Goal: Answer question/provide support: Share knowledge or assist other users

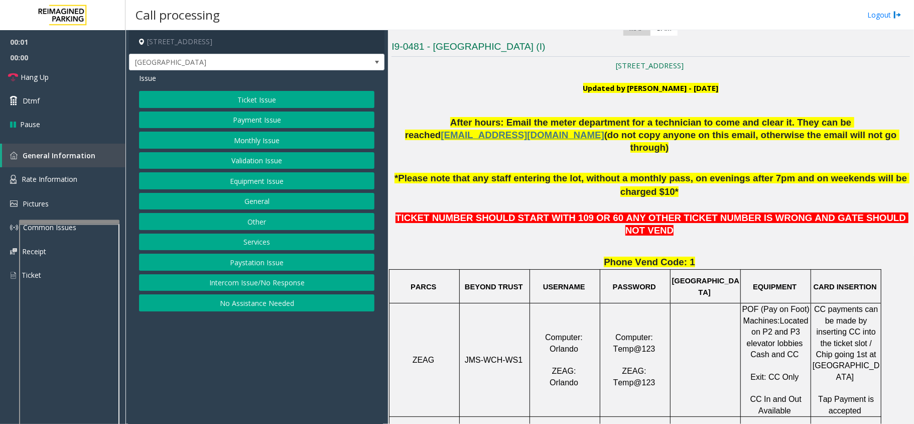
scroll to position [268, 0]
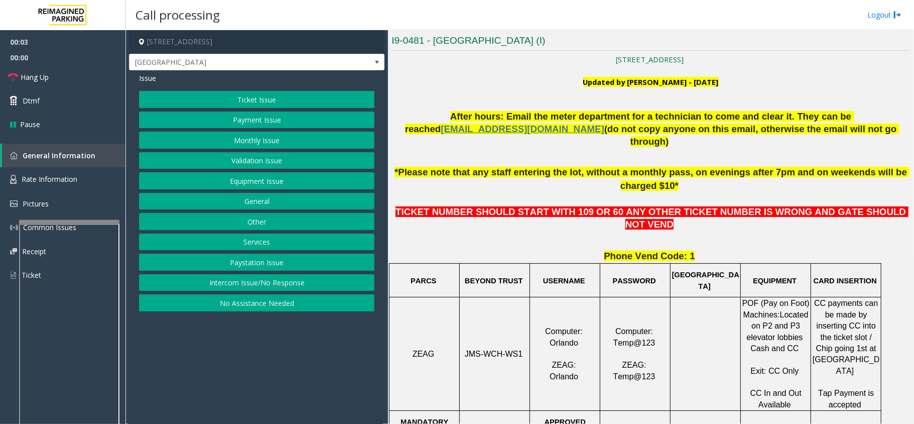
click at [492, 349] on span "JMS-WCH-WS1" at bounding box center [494, 353] width 58 height 9
copy p "JMS-WCH-WS1"
click at [263, 98] on button "Ticket Issue" at bounding box center [256, 99] width 235 height 17
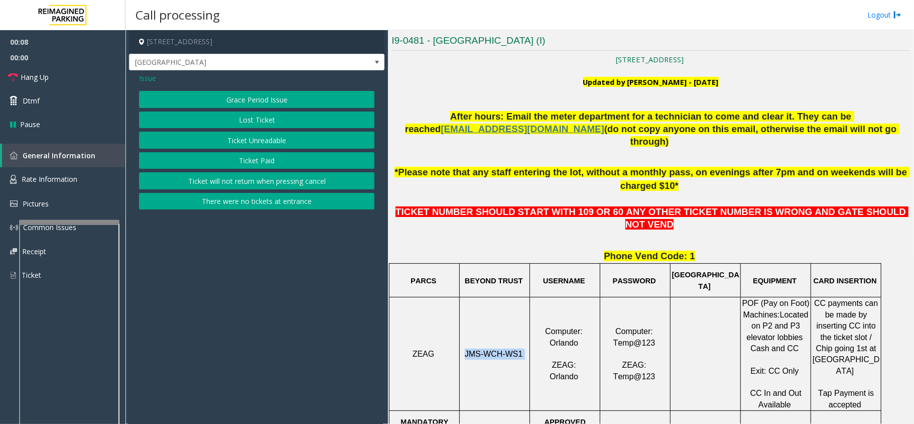
click at [242, 155] on button "Ticket Paid" at bounding box center [256, 160] width 235 height 17
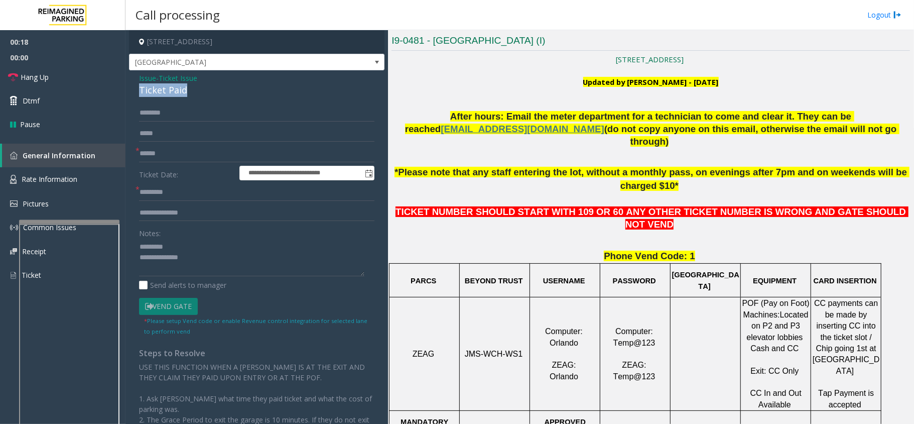
drag, startPoint x: 141, startPoint y: 89, endPoint x: 185, endPoint y: 89, distance: 44.7
click at [185, 89] on div "Ticket Paid" at bounding box center [256, 90] width 235 height 14
click at [328, 249] on textarea at bounding box center [251, 257] width 225 height 38
click at [342, 254] on textarea at bounding box center [251, 257] width 225 height 38
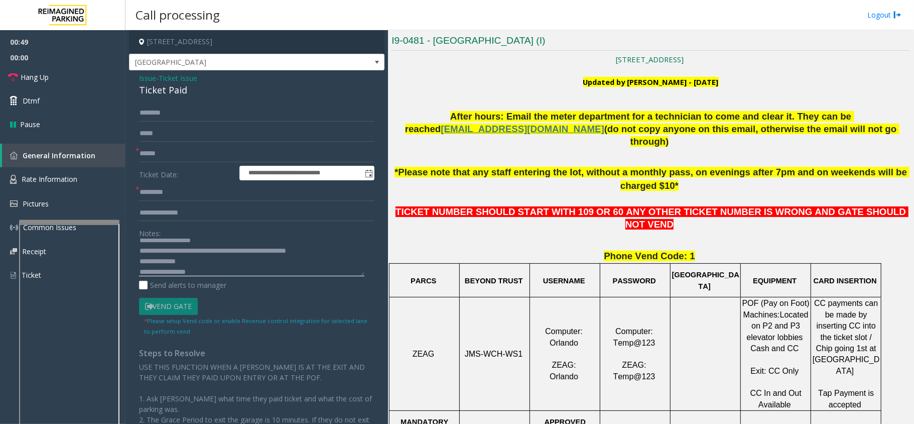
click at [213, 264] on textarea at bounding box center [251, 257] width 225 height 38
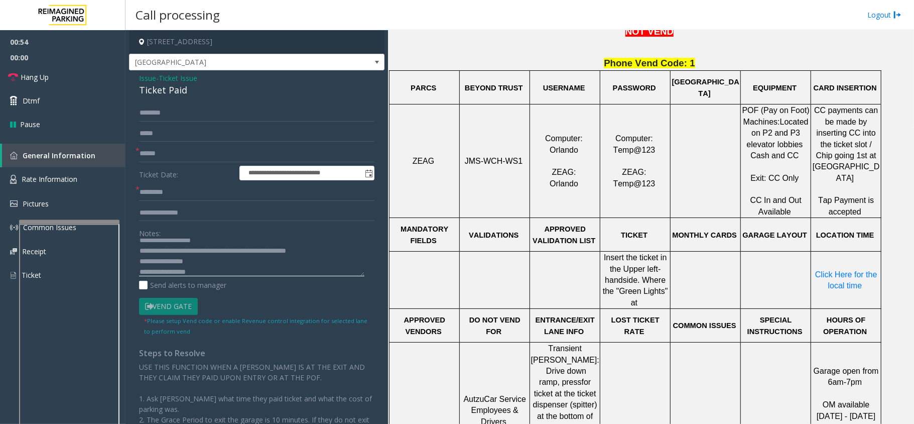
scroll to position [468, 0]
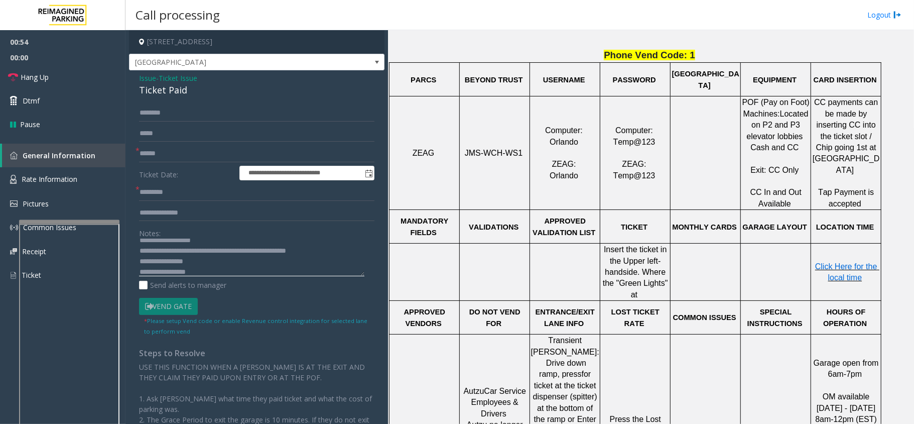
type textarea "**********"
click at [835, 262] on span "Click Here for the local time" at bounding box center [847, 272] width 64 height 20
click at [173, 155] on input "text" at bounding box center [256, 153] width 235 height 17
type input "**"
click at [197, 270] on textarea at bounding box center [251, 257] width 225 height 38
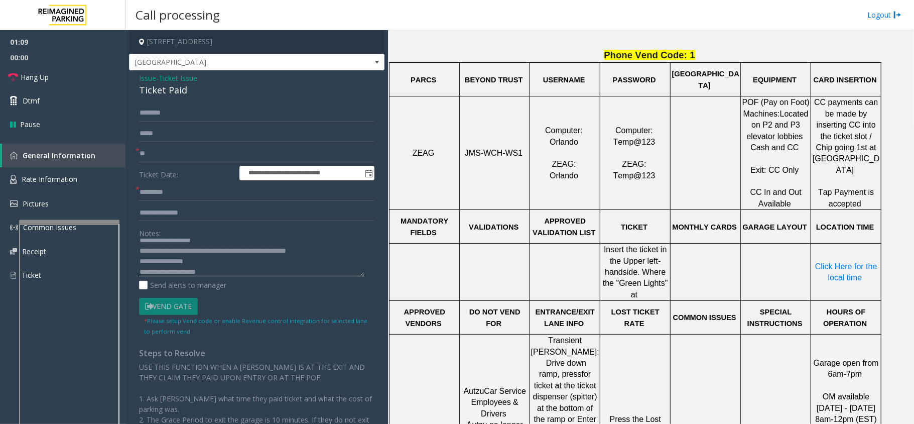
type textarea "**********"
click at [187, 187] on input "text" at bounding box center [256, 192] width 235 height 17
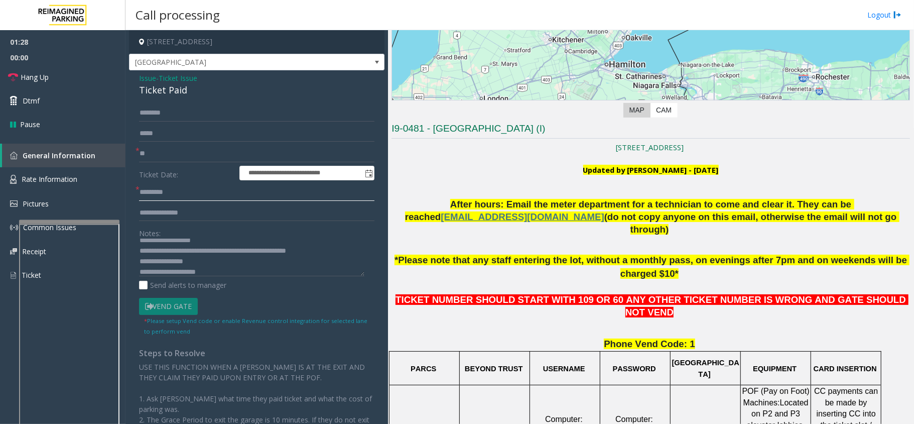
scroll to position [201, 0]
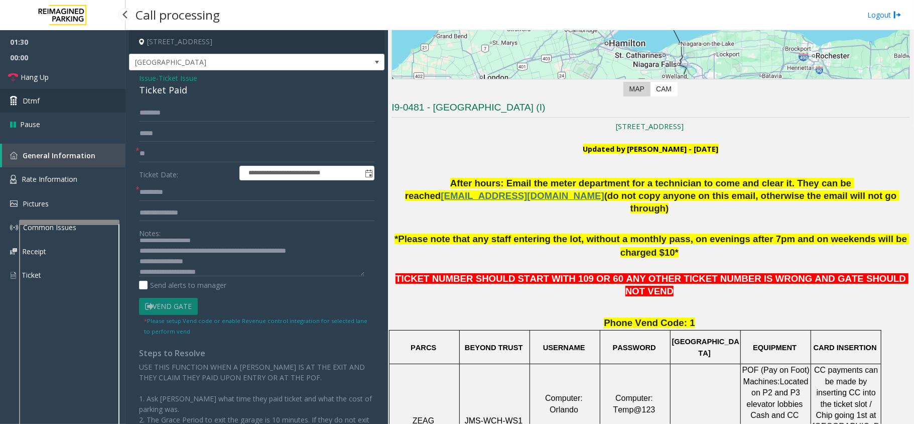
click at [41, 100] on link "Dtmf" at bounding box center [62, 101] width 125 height 24
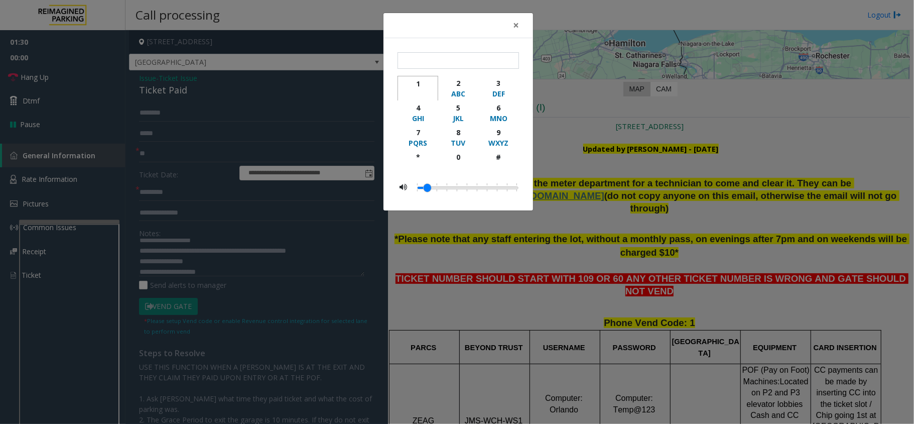
click at [423, 93] on div "button" at bounding box center [418, 94] width 28 height 10
type input "*"
click at [186, 151] on div "× * 1 2 ABC 3 DEF 4 GHI 5 JKL 6 MNO 7 PQRS 8 TUV 9 WXYZ * 0 #" at bounding box center [457, 212] width 914 height 424
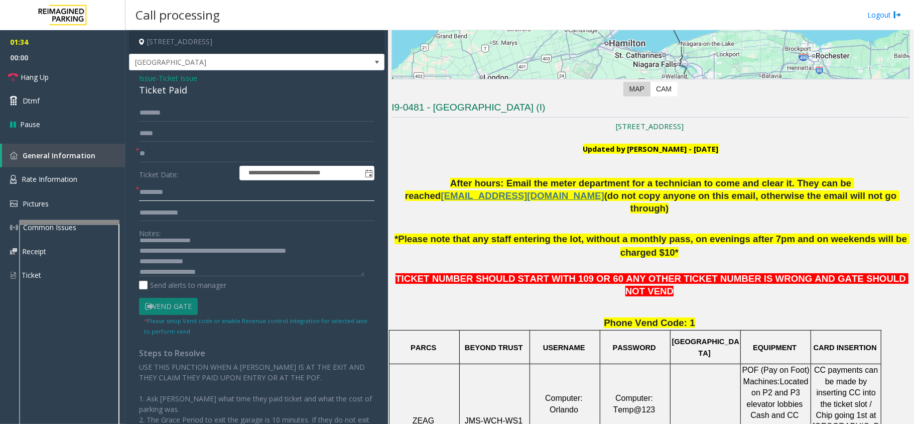
click at [167, 193] on input "text" at bounding box center [256, 192] width 235 height 17
type input "****"
click at [39, 85] on link "Hang Up" at bounding box center [62, 77] width 125 height 24
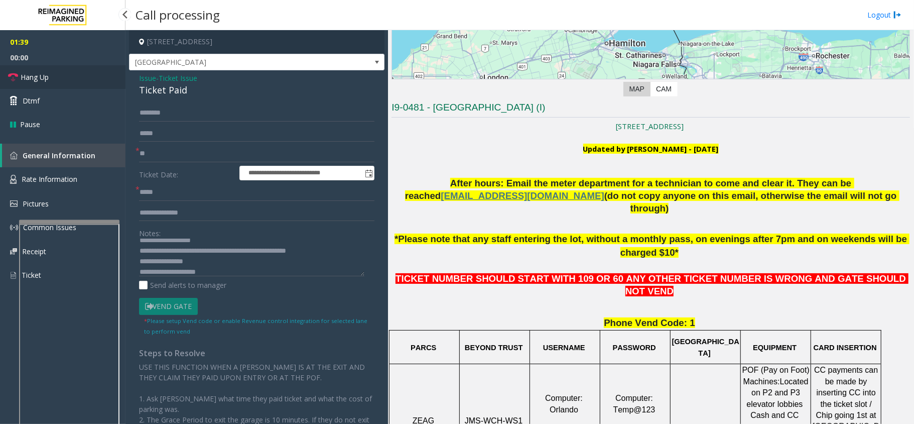
click at [45, 73] on link "Hang Up" at bounding box center [62, 77] width 125 height 24
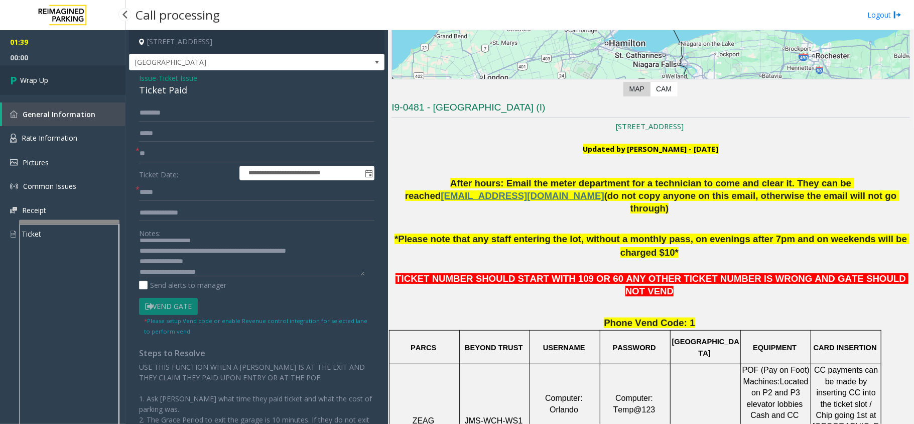
click at [40, 71] on link "Wrap Up" at bounding box center [62, 80] width 125 height 30
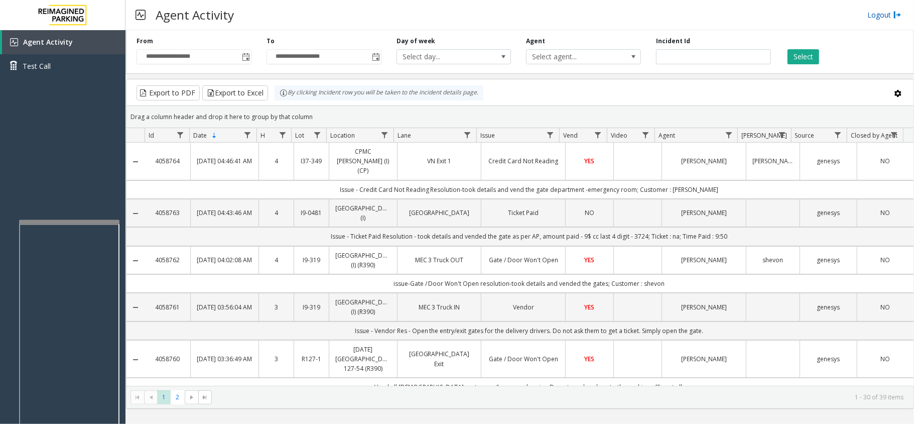
click at [893, 15] on img at bounding box center [897, 15] width 8 height 11
